Goal: Check status: Check status

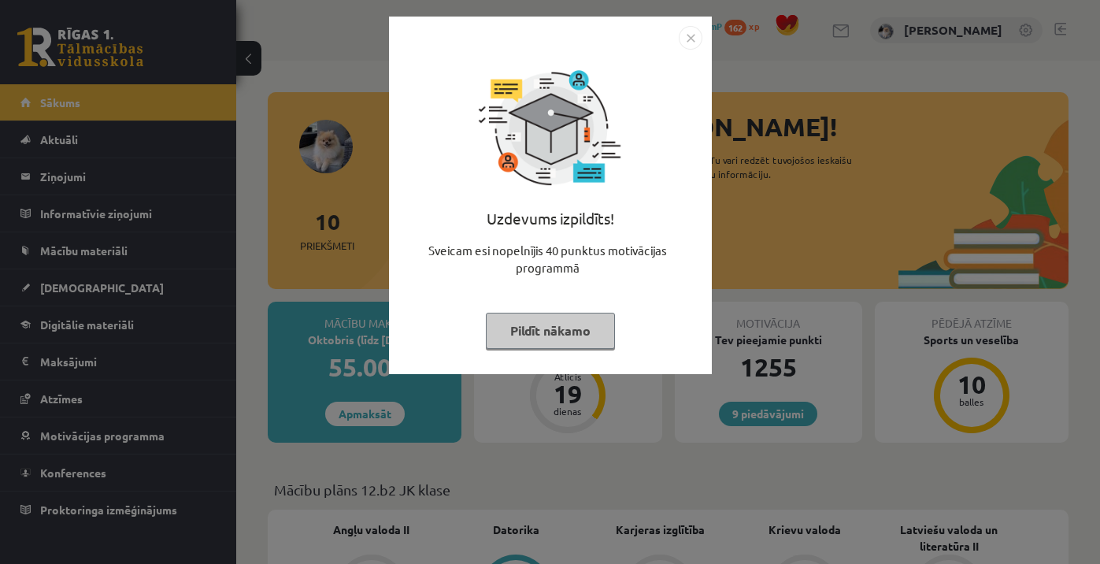
click at [583, 326] on button "Pildīt nākamo" at bounding box center [550, 331] width 129 height 36
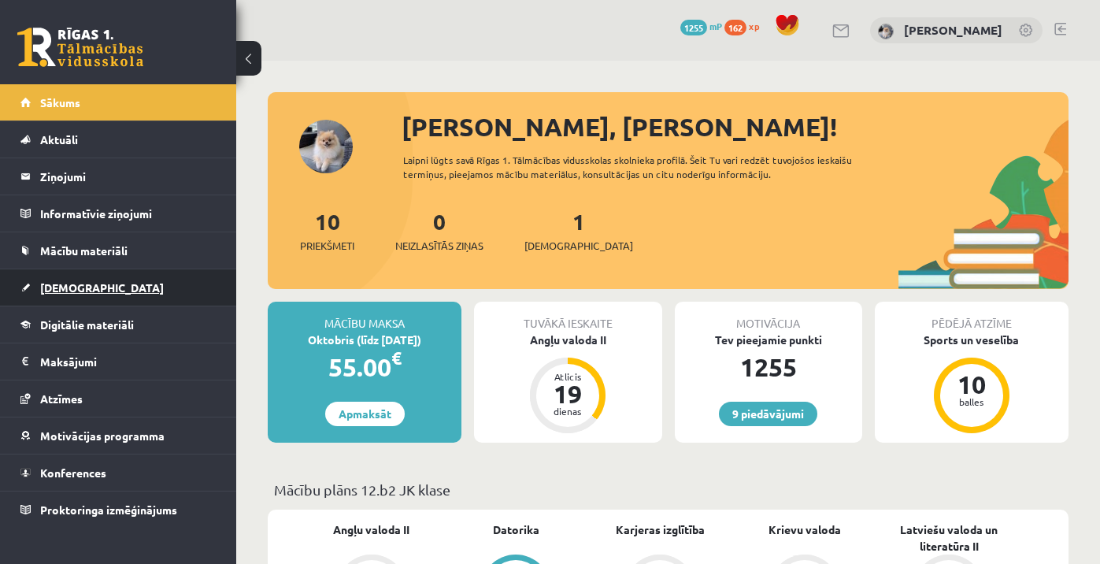
click at [99, 292] on link "[DEMOGRAPHIC_DATA]" at bounding box center [118, 287] width 196 height 36
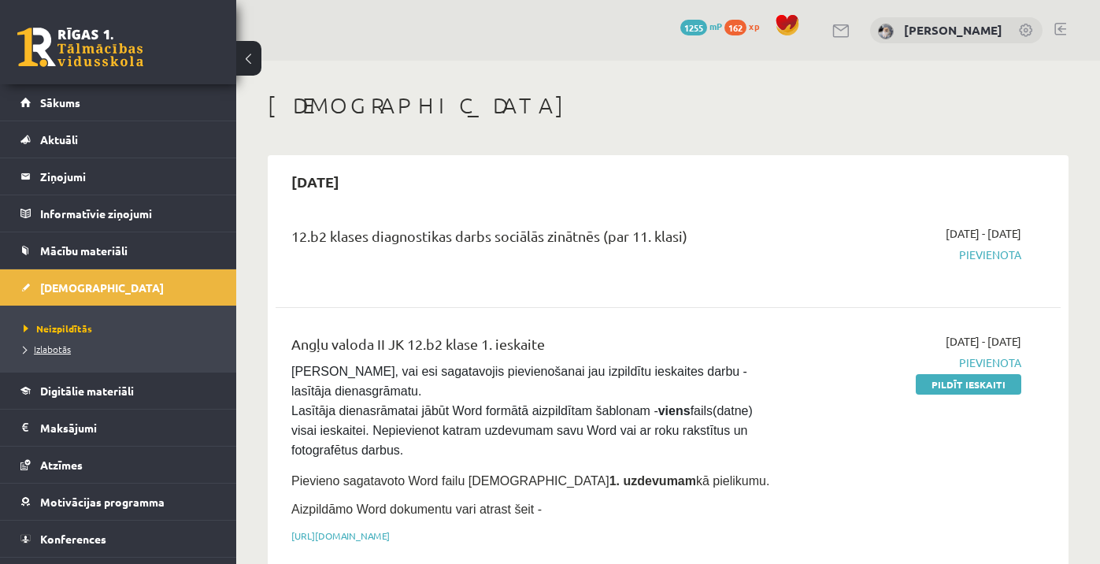
click at [48, 348] on span "Izlabotās" at bounding box center [47, 349] width 47 height 13
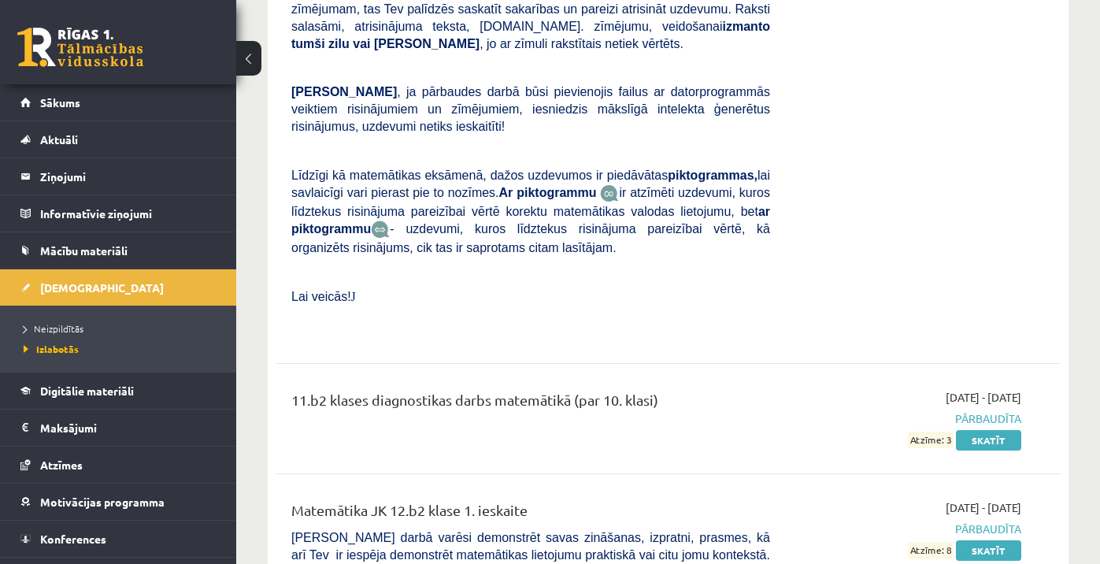
scroll to position [11456, 0]
click at [979, 540] on link "Skatīt" at bounding box center [988, 550] width 65 height 20
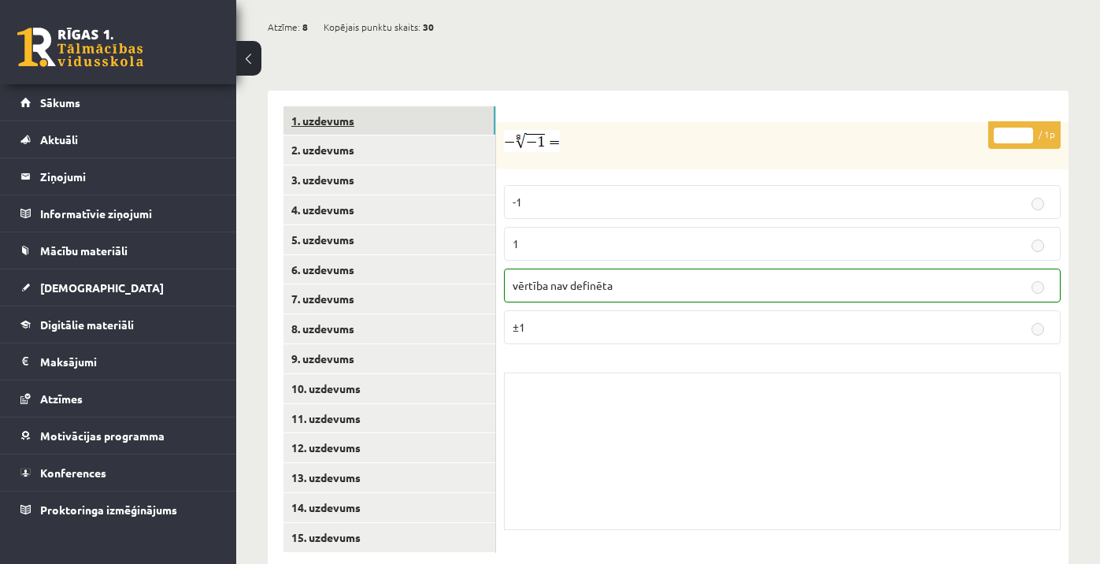
scroll to position [594, 0]
click at [384, 136] on link "2. uzdevums" at bounding box center [389, 150] width 212 height 29
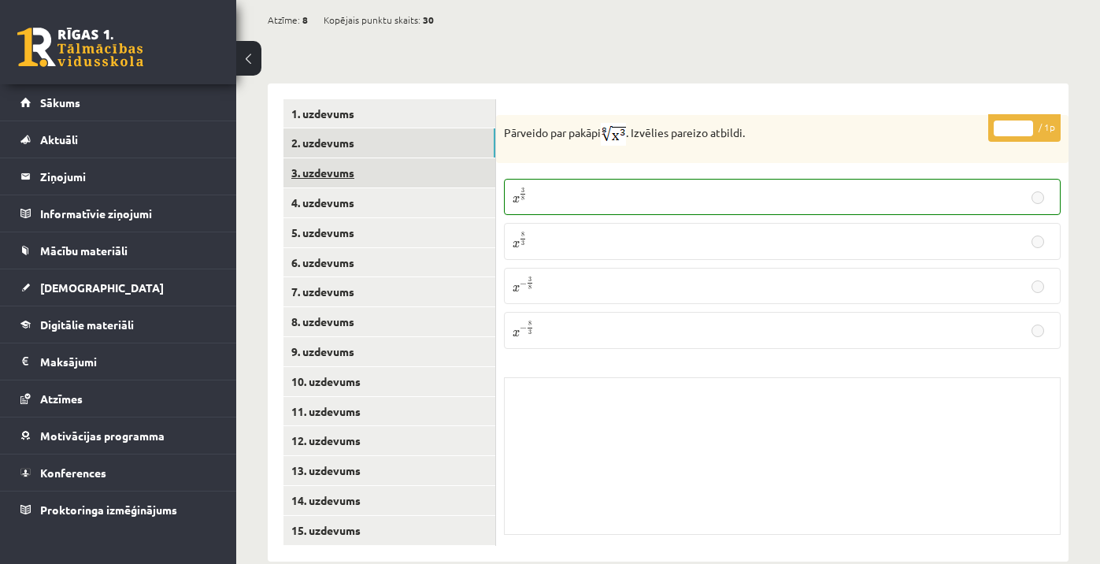
click at [446, 158] on link "3. uzdevums" at bounding box center [389, 172] width 212 height 29
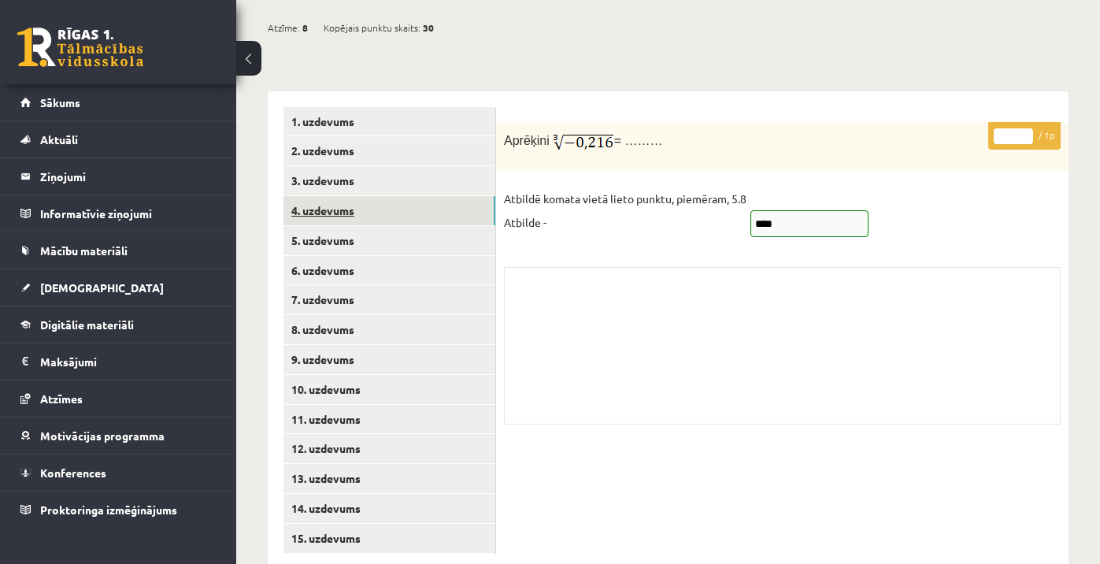
click at [406, 196] on link "4. uzdevums" at bounding box center [389, 210] width 212 height 29
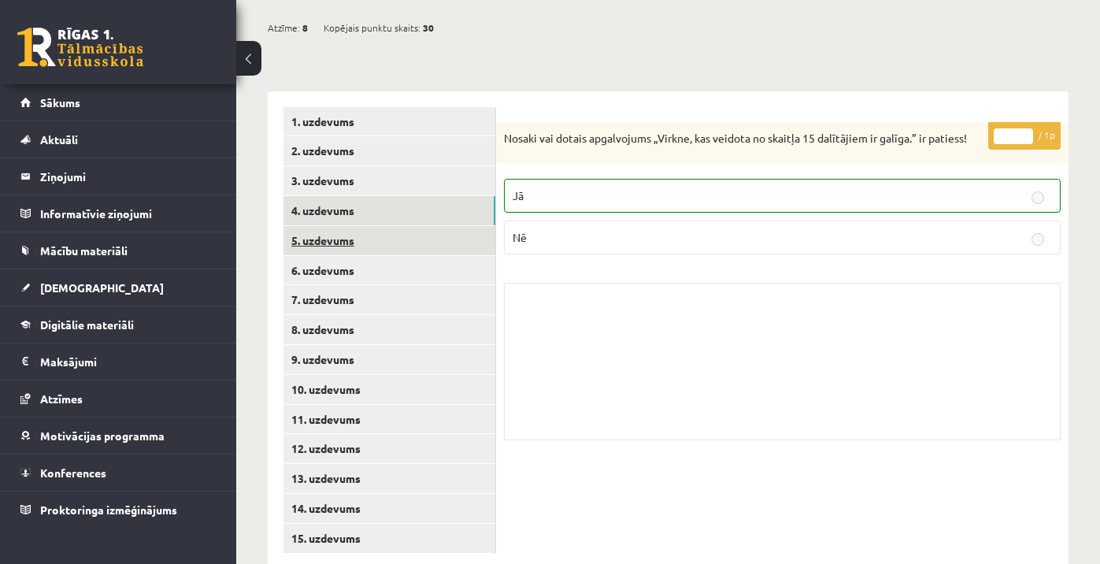
click at [379, 226] on link "5. uzdevums" at bounding box center [389, 240] width 212 height 29
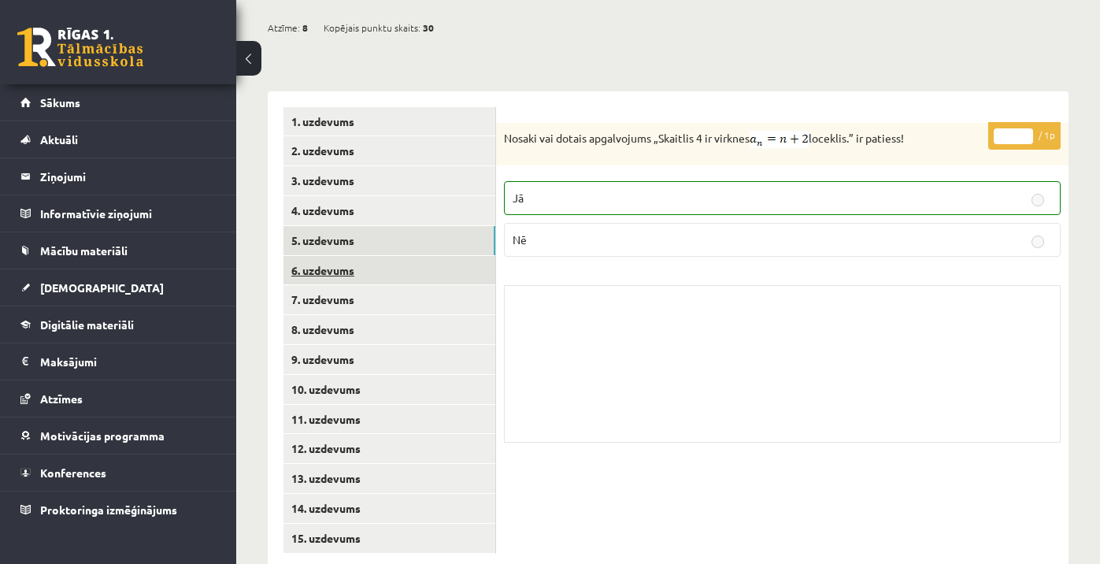
click at [366, 256] on link "6. uzdevums" at bounding box center [389, 270] width 212 height 29
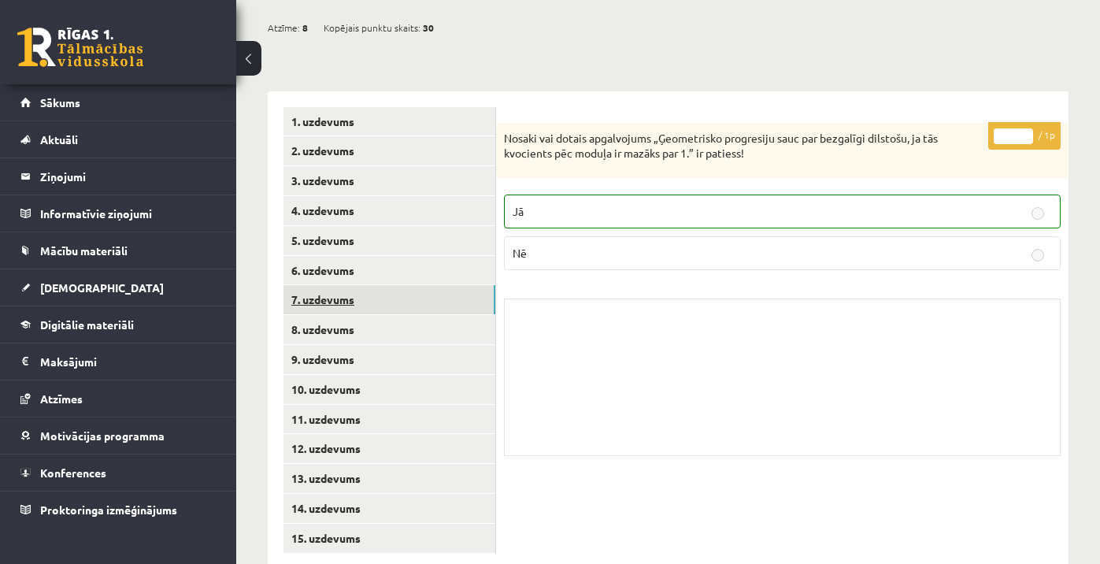
click at [361, 285] on link "7. uzdevums" at bounding box center [389, 299] width 212 height 29
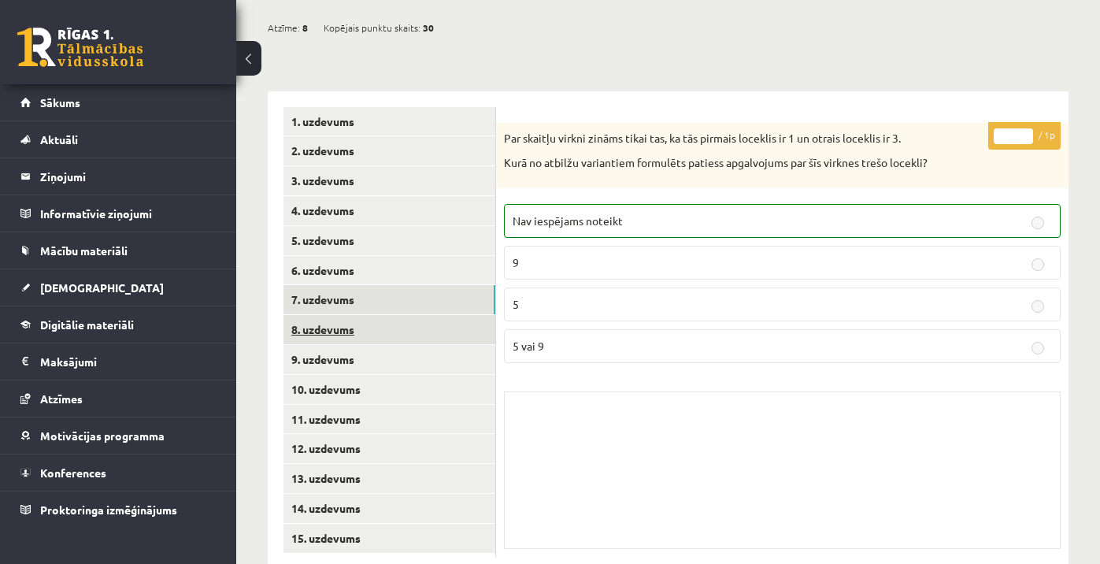
click at [349, 315] on link "8. uzdevums" at bounding box center [389, 329] width 212 height 29
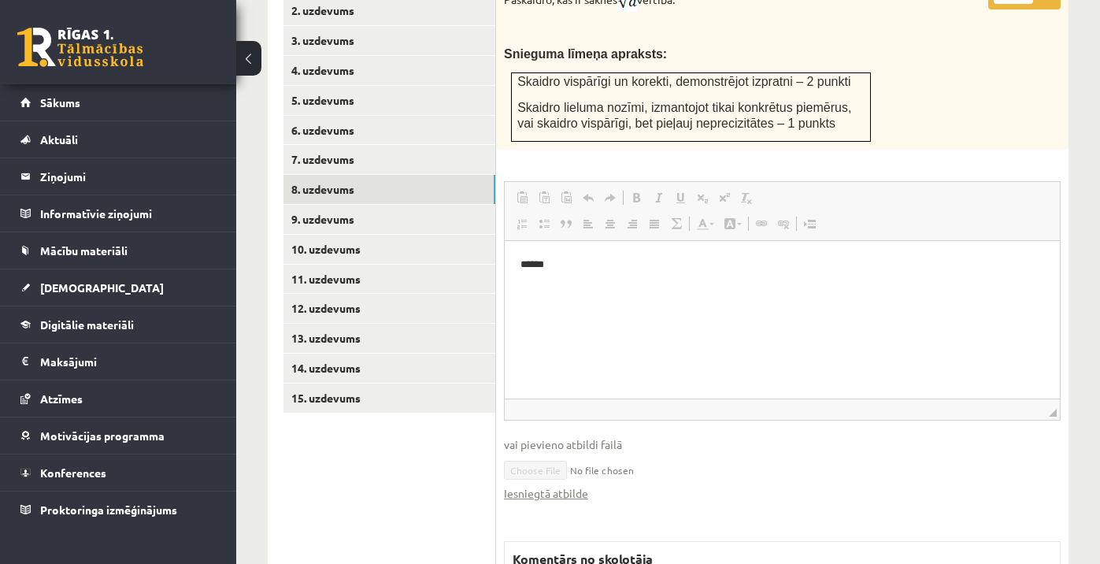
scroll to position [704, 0]
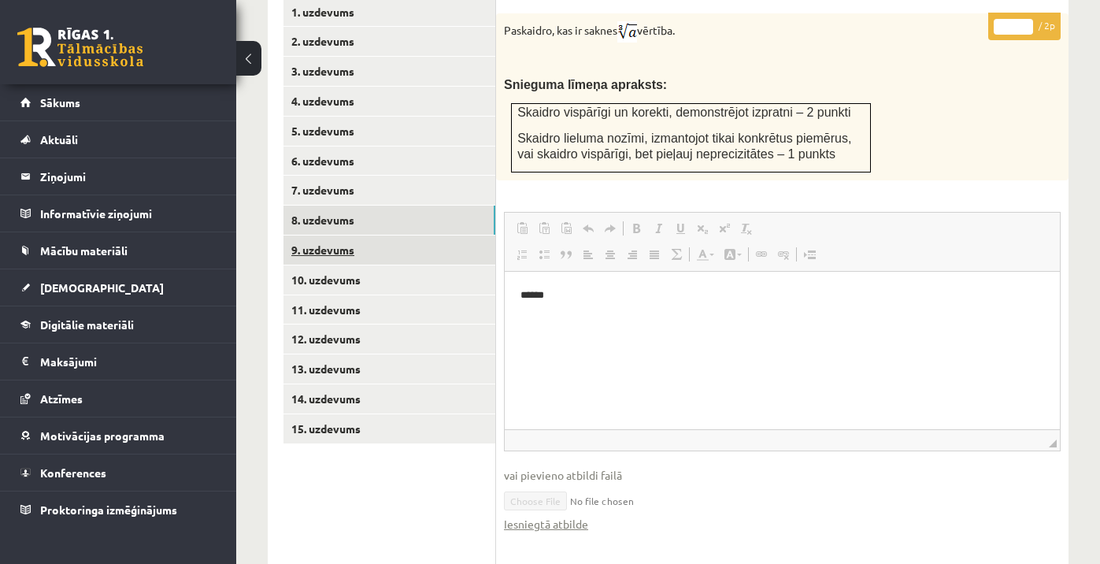
click at [445, 235] on link "9. uzdevums" at bounding box center [389, 249] width 212 height 29
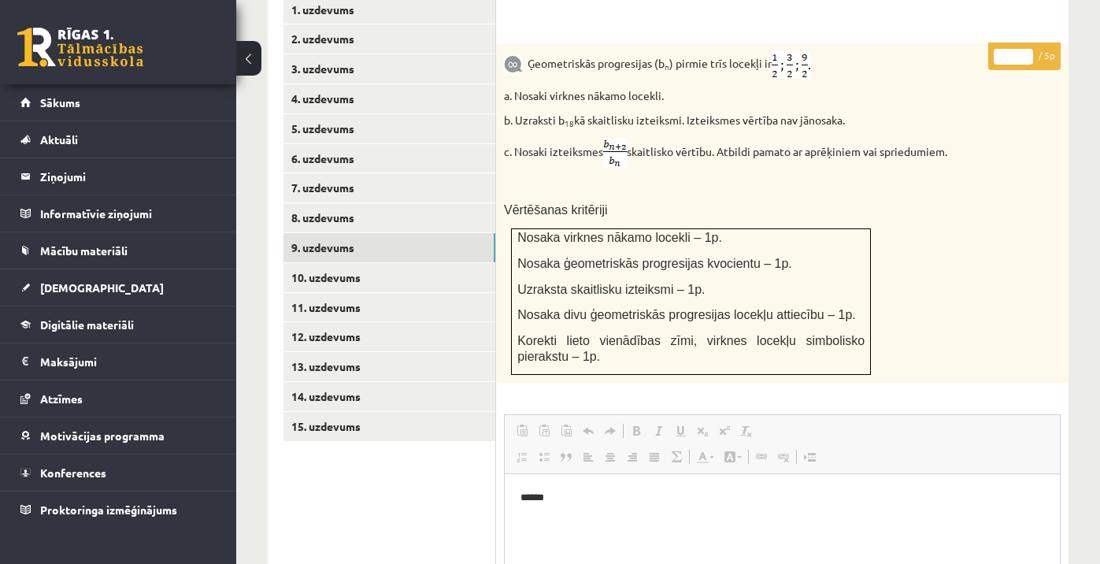
scroll to position [705, 0]
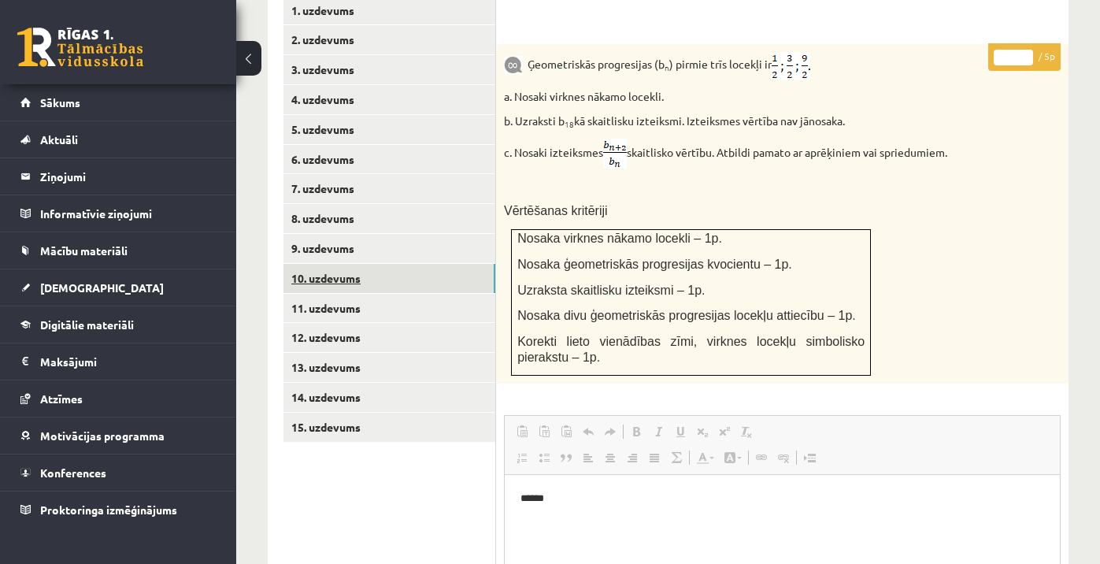
click at [452, 264] on link "10. uzdevums" at bounding box center [389, 278] width 212 height 29
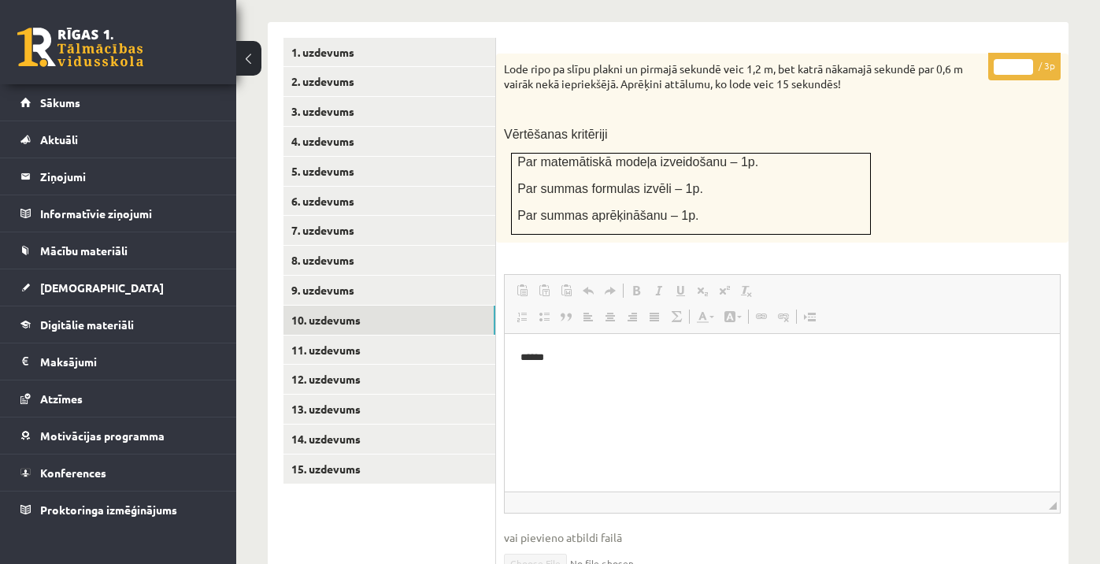
scroll to position [666, 0]
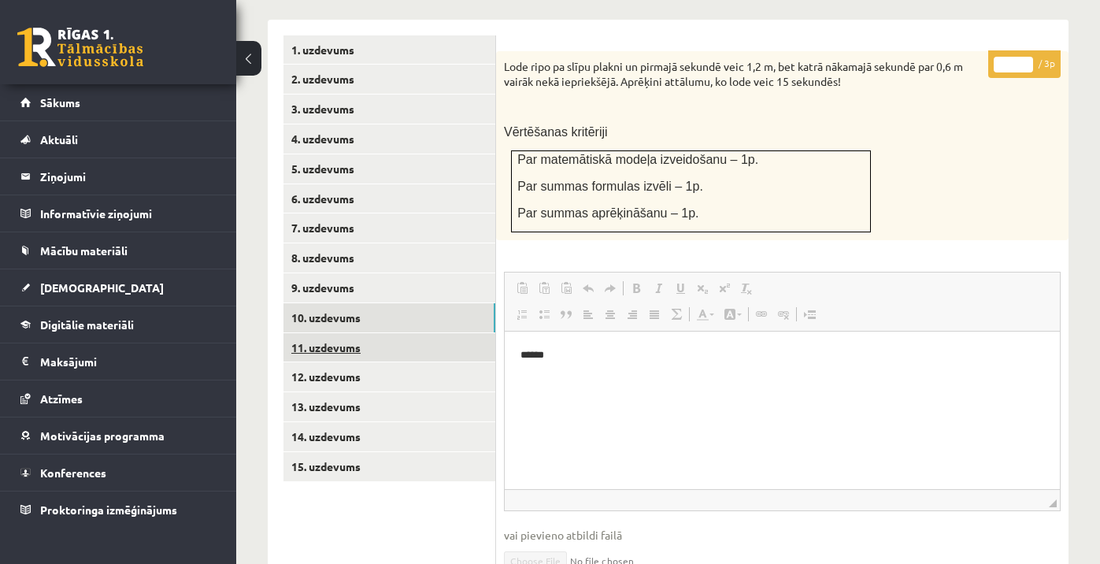
click at [468, 333] on link "11. uzdevums" at bounding box center [389, 347] width 212 height 29
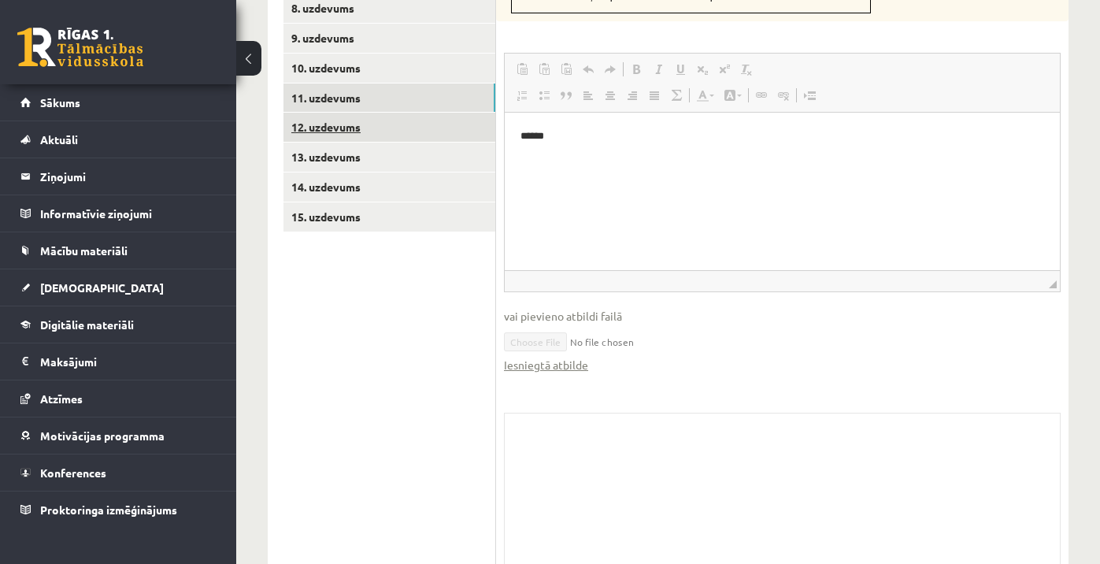
scroll to position [946, 0]
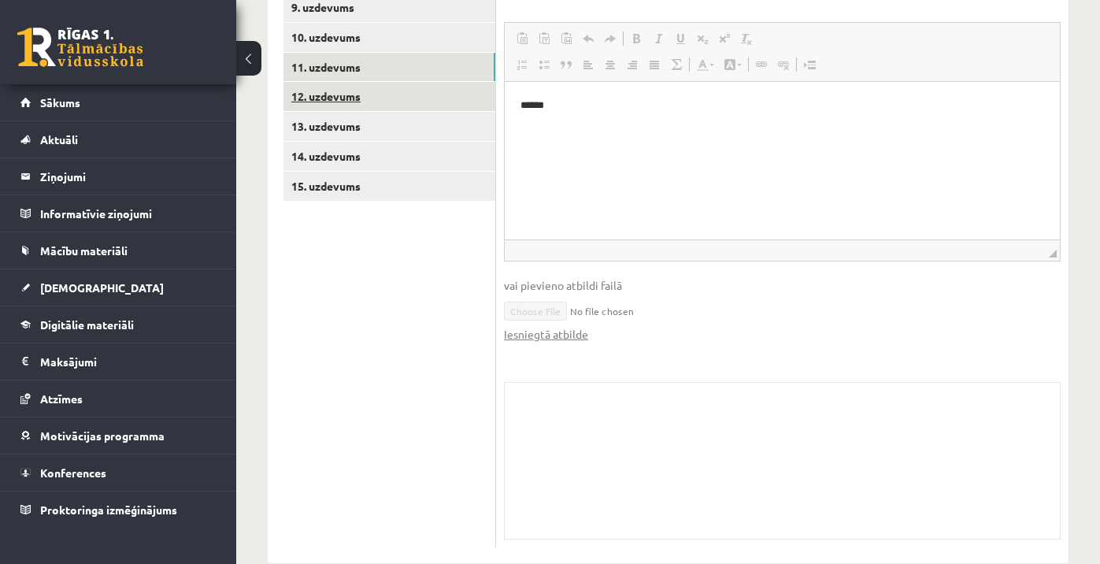
click at [385, 82] on link "12. uzdevums" at bounding box center [389, 96] width 212 height 29
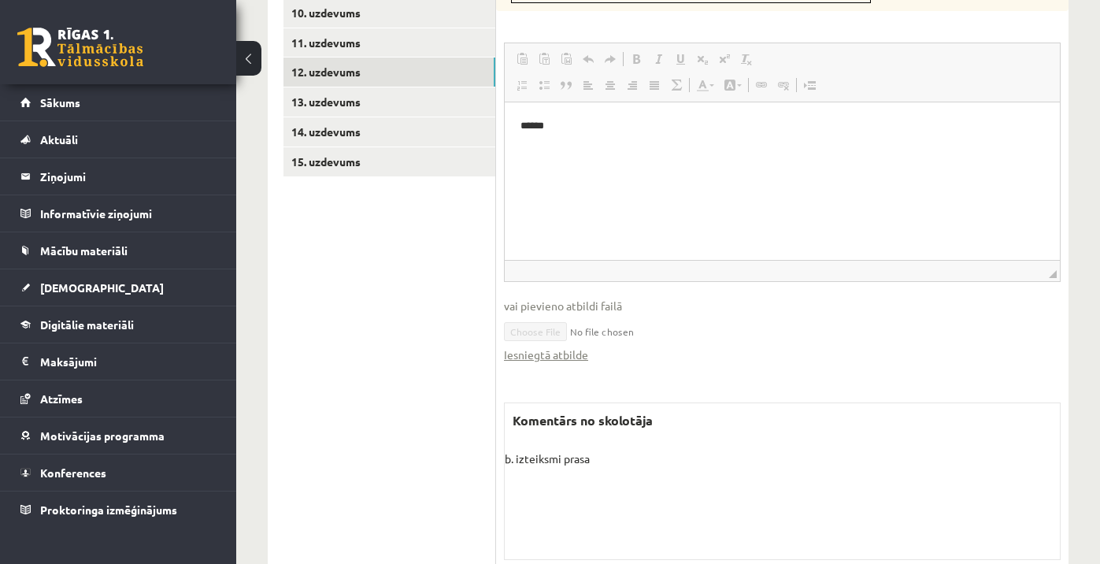
scroll to position [965, 0]
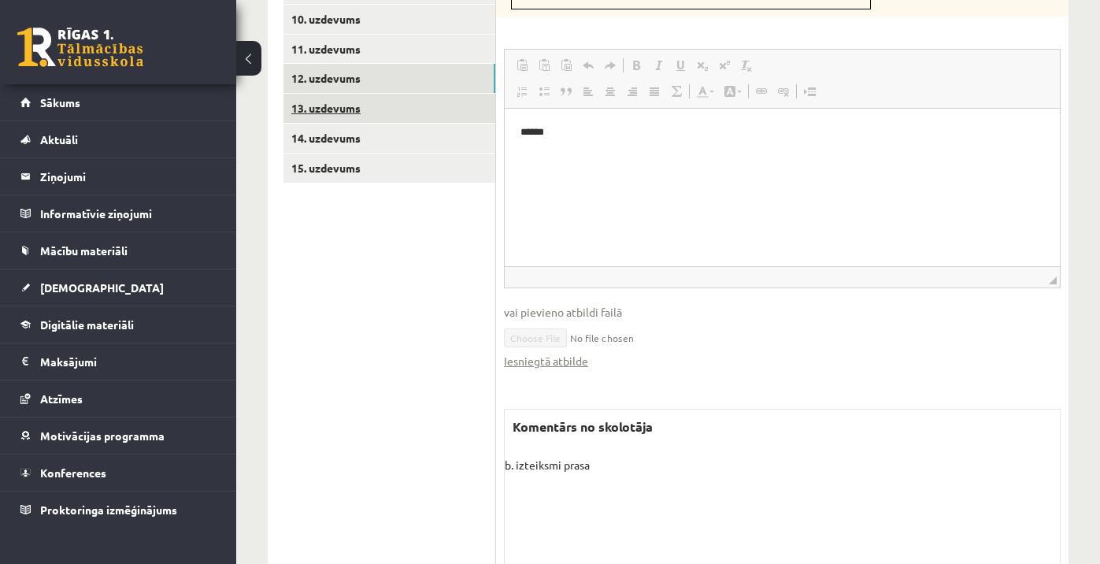
click at [454, 94] on link "13. uzdevums" at bounding box center [389, 108] width 212 height 29
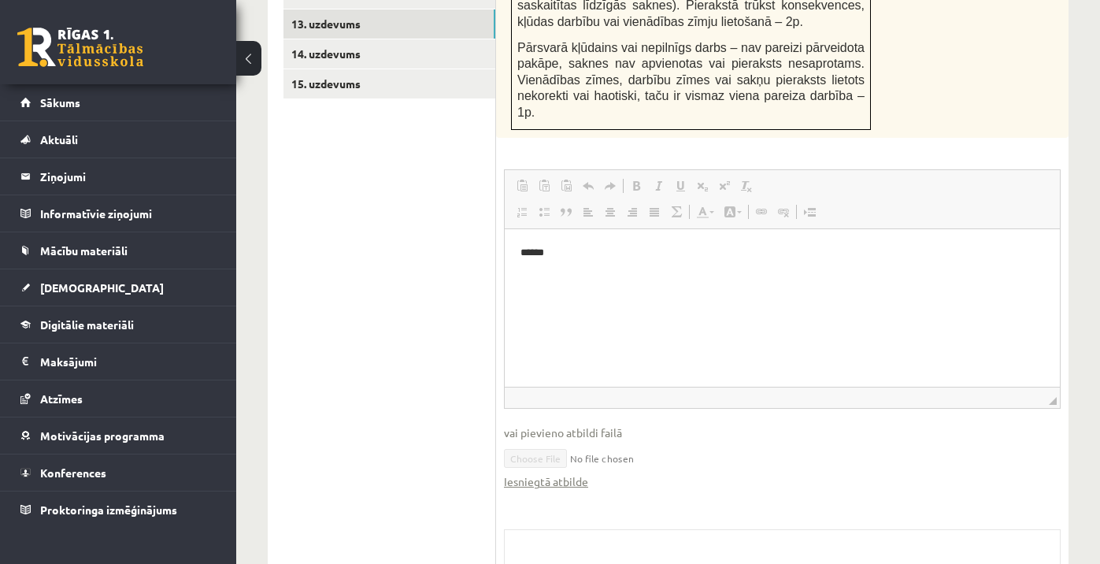
scroll to position [0, 0]
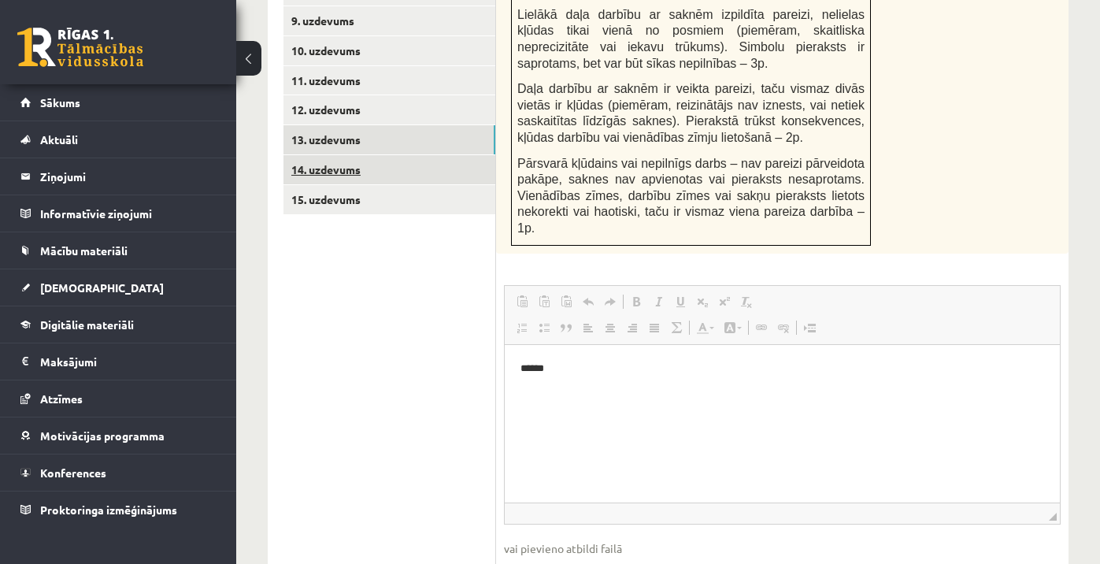
click at [463, 155] on link "14. uzdevums" at bounding box center [389, 169] width 212 height 29
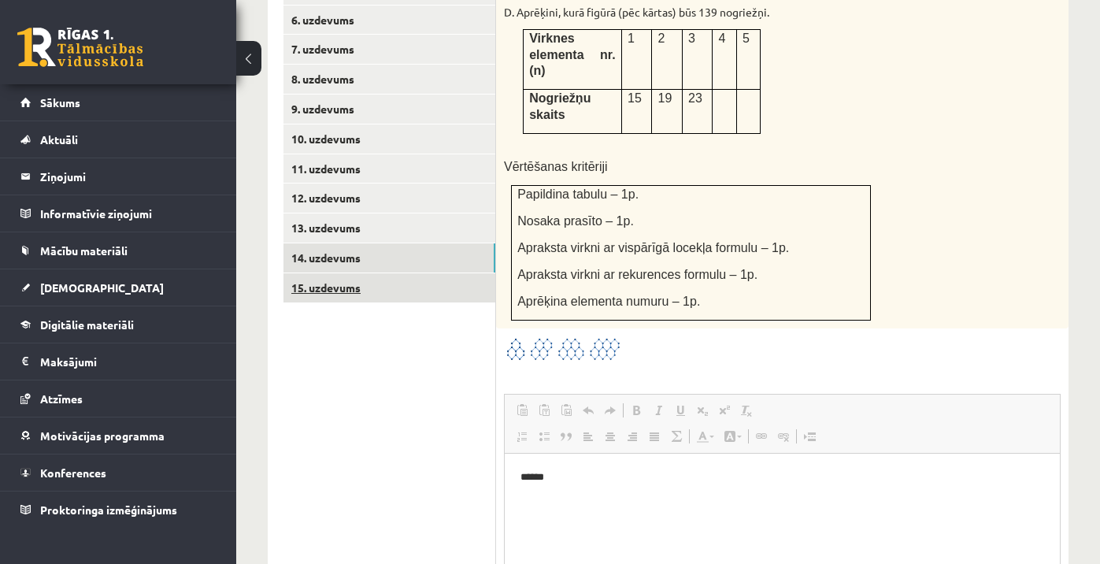
click at [483, 273] on link "15. uzdevums" at bounding box center [389, 287] width 212 height 29
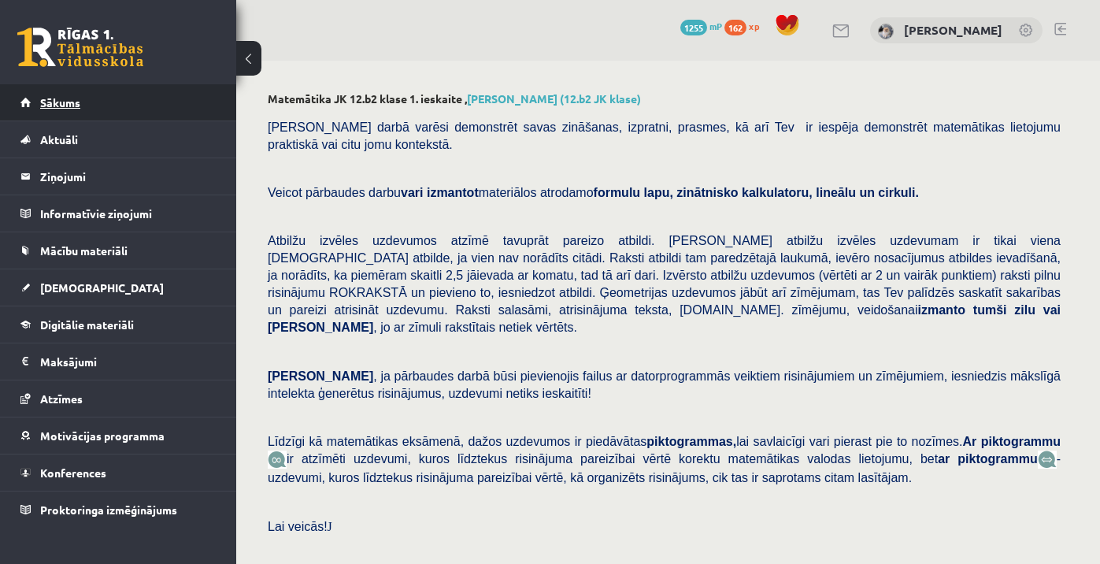
click at [166, 109] on link "Sākums" at bounding box center [118, 102] width 196 height 36
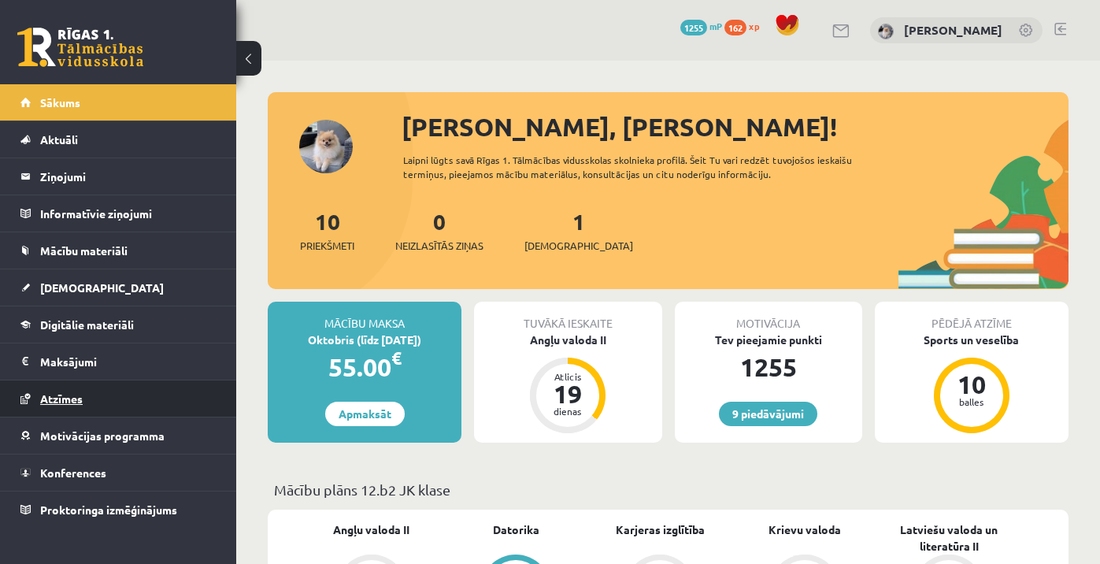
click at [71, 398] on span "Atzīmes" at bounding box center [61, 398] width 43 height 14
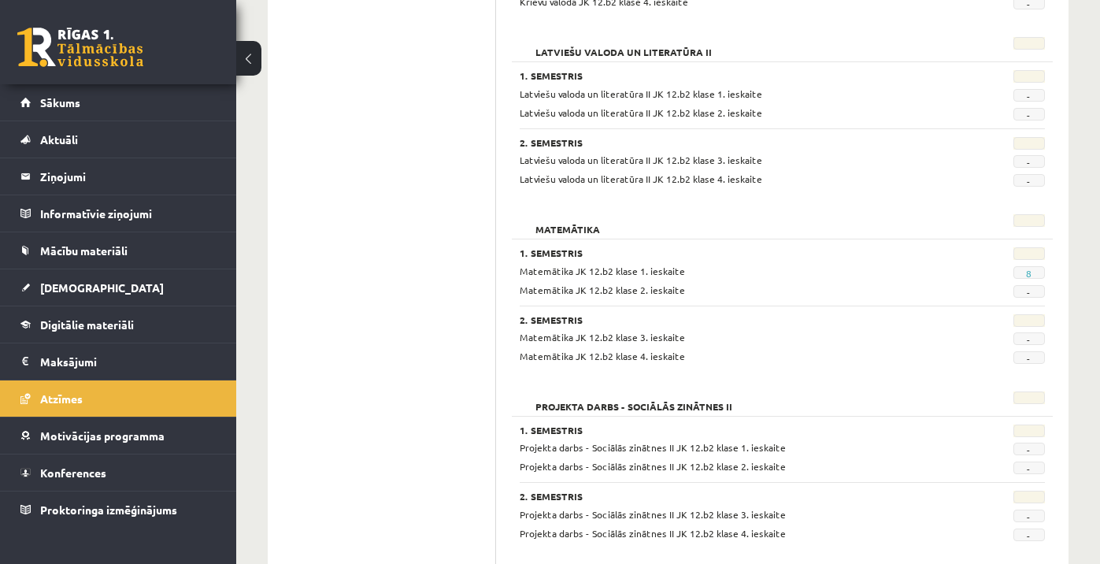
scroll to position [754, 0]
click at [150, 108] on link "Sākums" at bounding box center [118, 102] width 196 height 36
